Goal: Task Accomplishment & Management: Use online tool/utility

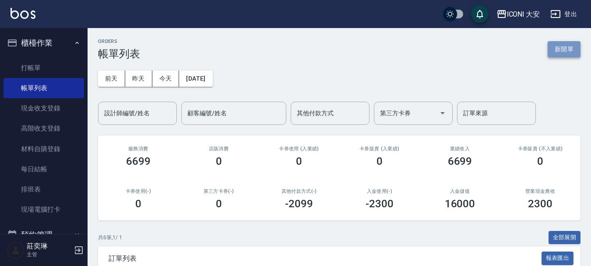
click at [566, 53] on button "新開單" at bounding box center [564, 49] width 33 height 16
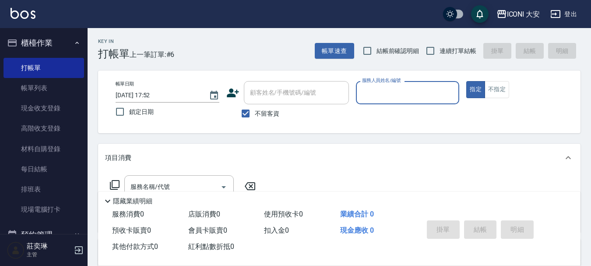
click at [385, 92] on input "服務人員姓名/編號" at bounding box center [408, 92] width 96 height 15
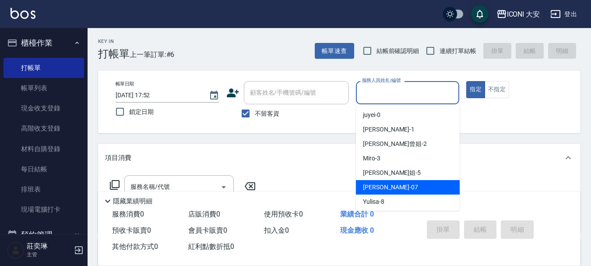
click at [382, 186] on span "[PERSON_NAME] -07" at bounding box center [390, 187] width 55 height 9
type input "[PERSON_NAME]-07"
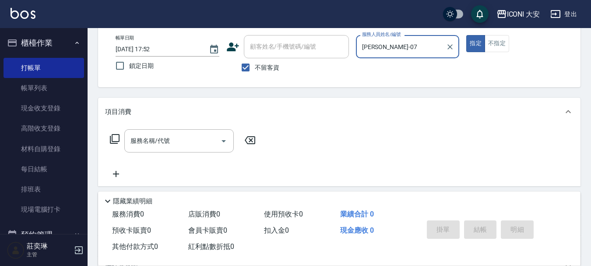
scroll to position [88, 0]
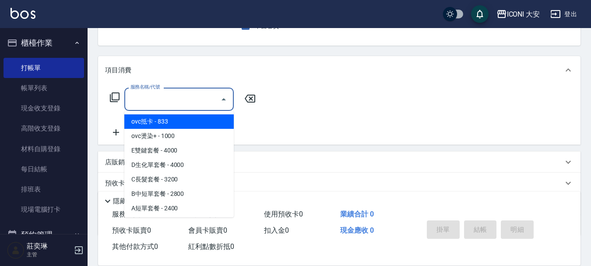
click at [160, 94] on div "服務名稱/代號 服務名稱/代號" at bounding box center [179, 99] width 110 height 23
type input "206"
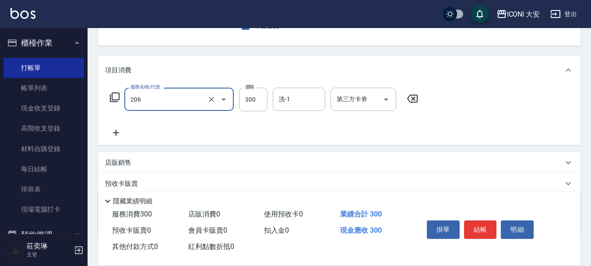
type input "洗髮(206)"
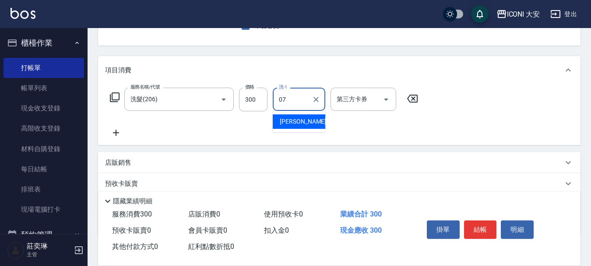
type input "[PERSON_NAME]-07"
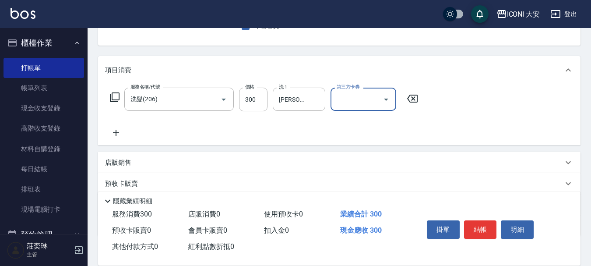
click at [117, 131] on icon at bounding box center [116, 132] width 22 height 11
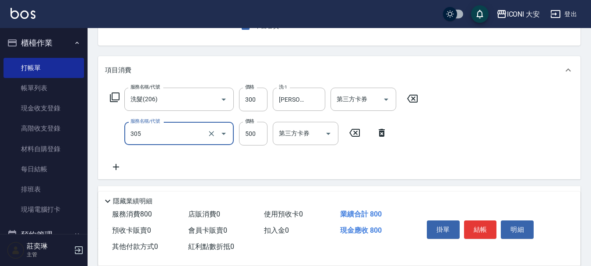
type input "剪髮(305)"
type input "560"
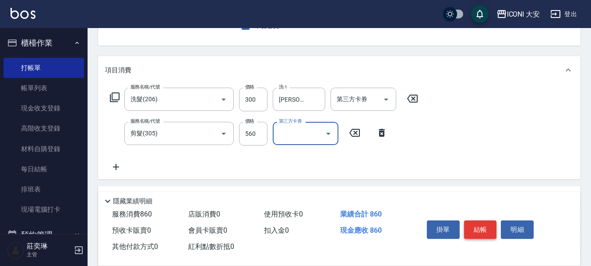
click at [476, 228] on button "結帳" at bounding box center [480, 229] width 33 height 18
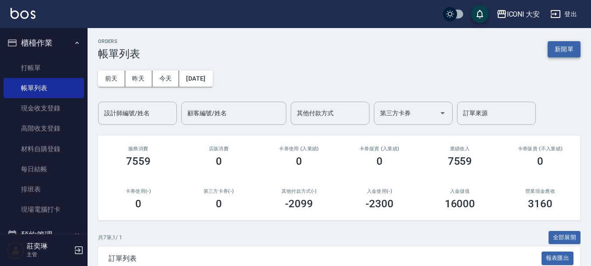
click at [568, 49] on button "新開單" at bounding box center [564, 49] width 33 height 16
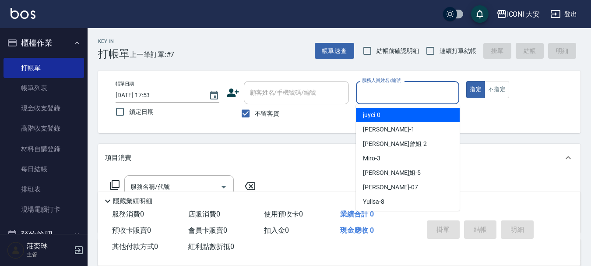
click at [391, 95] on input "服務人員姓名/編號" at bounding box center [408, 92] width 96 height 15
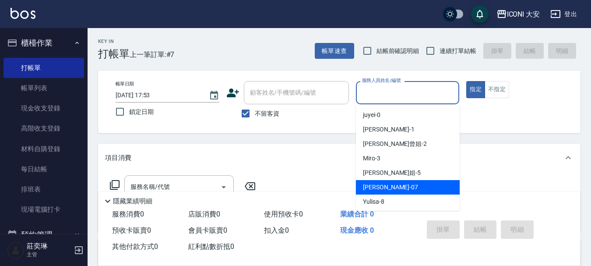
click at [410, 191] on div "[PERSON_NAME] -07" at bounding box center [408, 187] width 104 height 14
type input "[PERSON_NAME]-07"
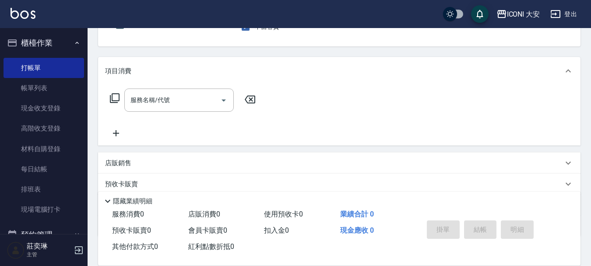
scroll to position [88, 0]
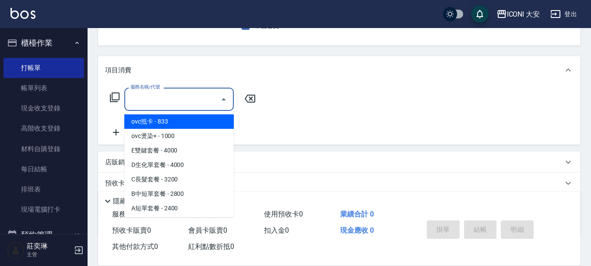
click at [195, 98] on input "服務名稱/代號" at bounding box center [172, 99] width 88 height 15
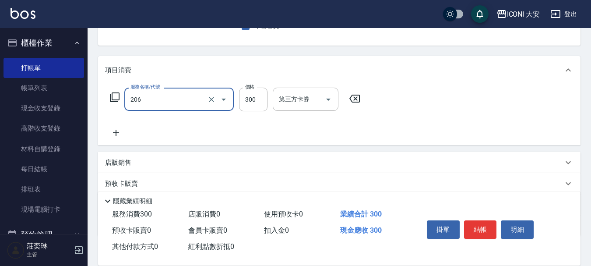
type input "洗髮(206)"
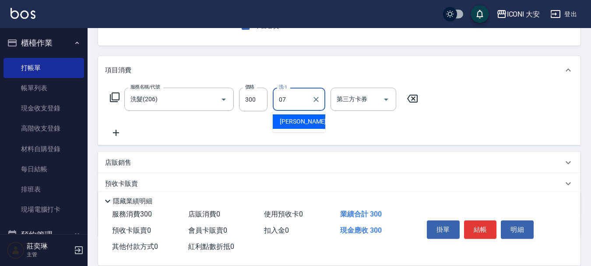
type input "[PERSON_NAME]-07"
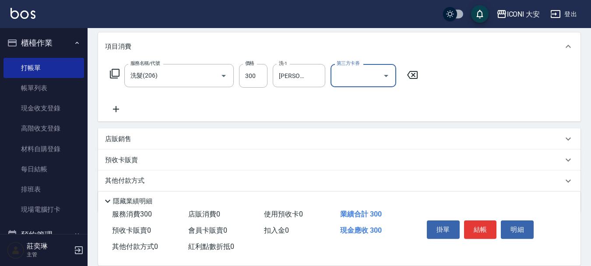
scroll to position [131, 0]
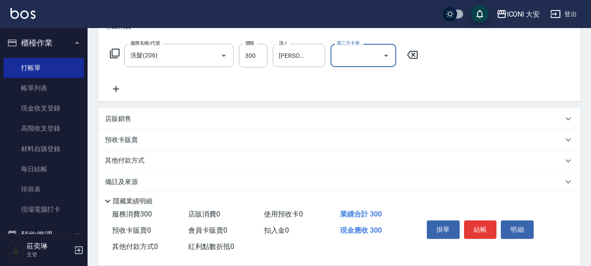
click at [115, 89] on icon at bounding box center [116, 89] width 6 height 6
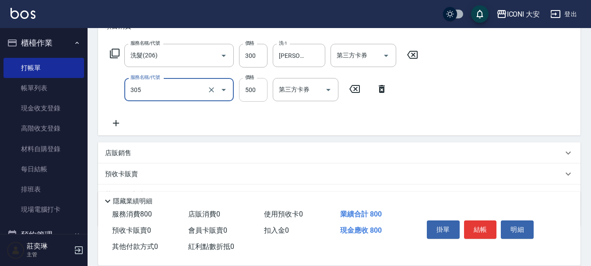
type input "剪髮(305)"
click at [255, 88] on input "500" at bounding box center [253, 90] width 28 height 24
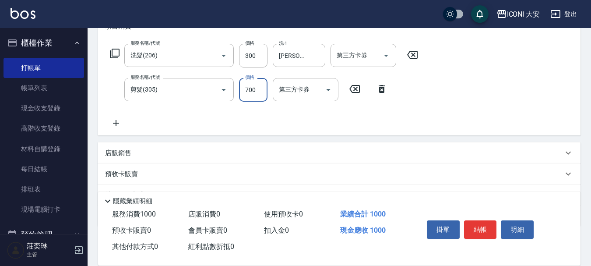
type input "700"
click at [116, 124] on icon at bounding box center [116, 123] width 6 height 6
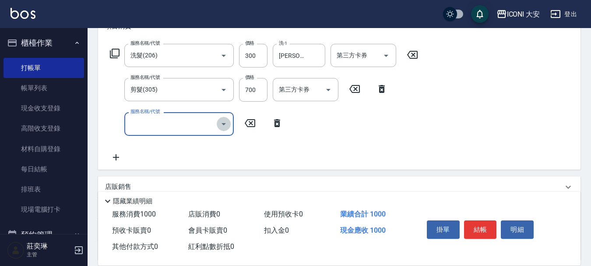
click at [224, 125] on icon "Open" at bounding box center [224, 124] width 4 height 2
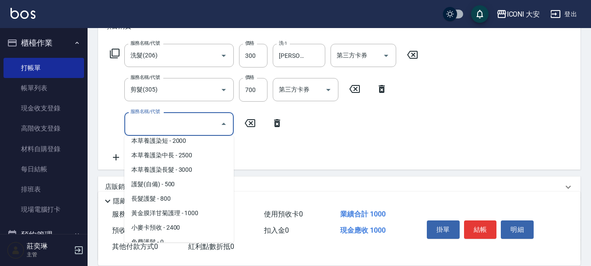
scroll to position [657, 0]
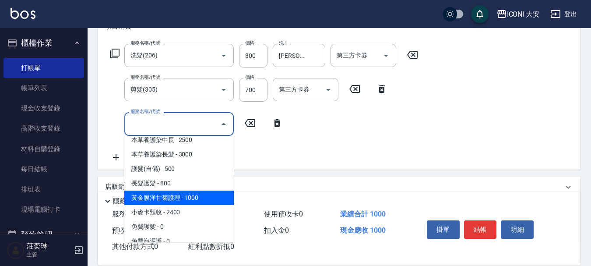
click at [188, 199] on span "黃金膜洋甘菊護理 - 1000" at bounding box center [179, 198] width 110 height 14
type input "黃金膜洋甘菊護理(603)"
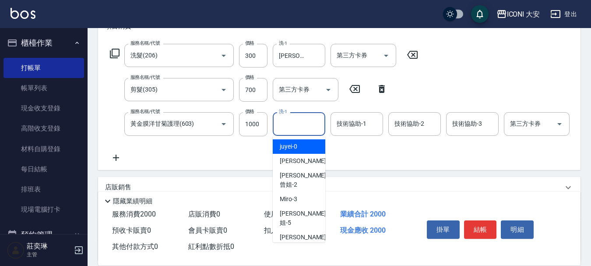
click at [303, 126] on input "洗-1" at bounding box center [299, 123] width 45 height 15
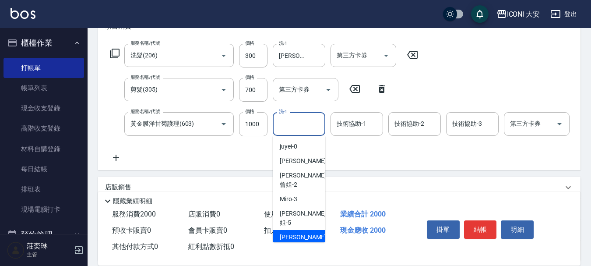
click at [297, 233] on span "[PERSON_NAME] -07" at bounding box center [307, 237] width 55 height 9
type input "[PERSON_NAME]-07"
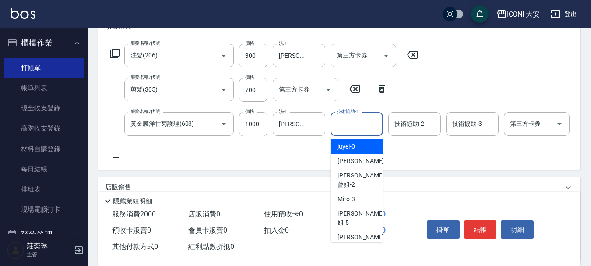
click at [359, 123] on input "技術協助-1" at bounding box center [357, 123] width 45 height 15
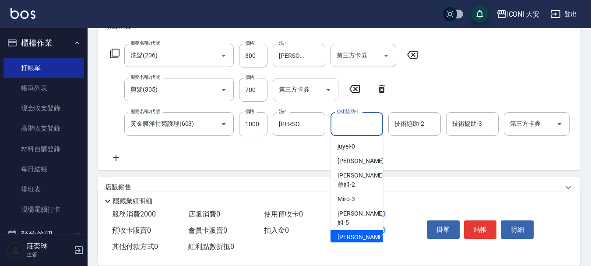
click at [359, 233] on span "[PERSON_NAME] -07" at bounding box center [365, 237] width 55 height 9
type input "[PERSON_NAME]-07"
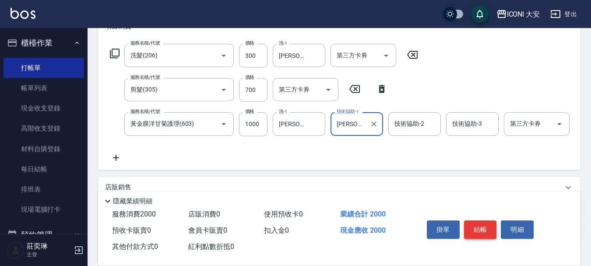
click at [487, 230] on button "結帳" at bounding box center [480, 229] width 33 height 18
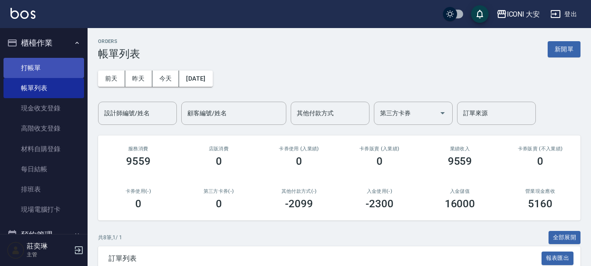
click at [34, 62] on link "打帳單" at bounding box center [44, 68] width 81 height 20
